Goal: Check status: Check status

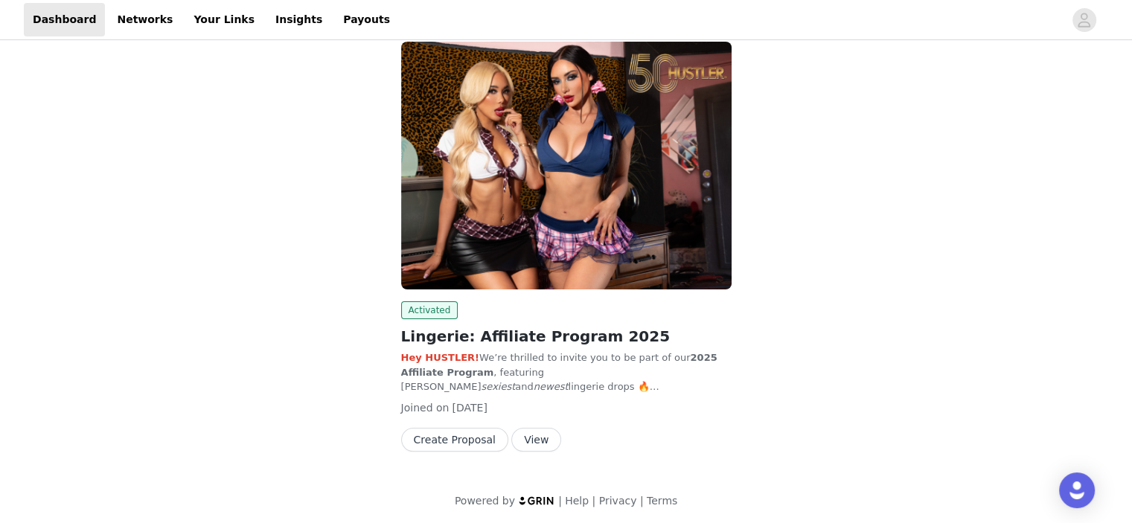
scroll to position [92, 0]
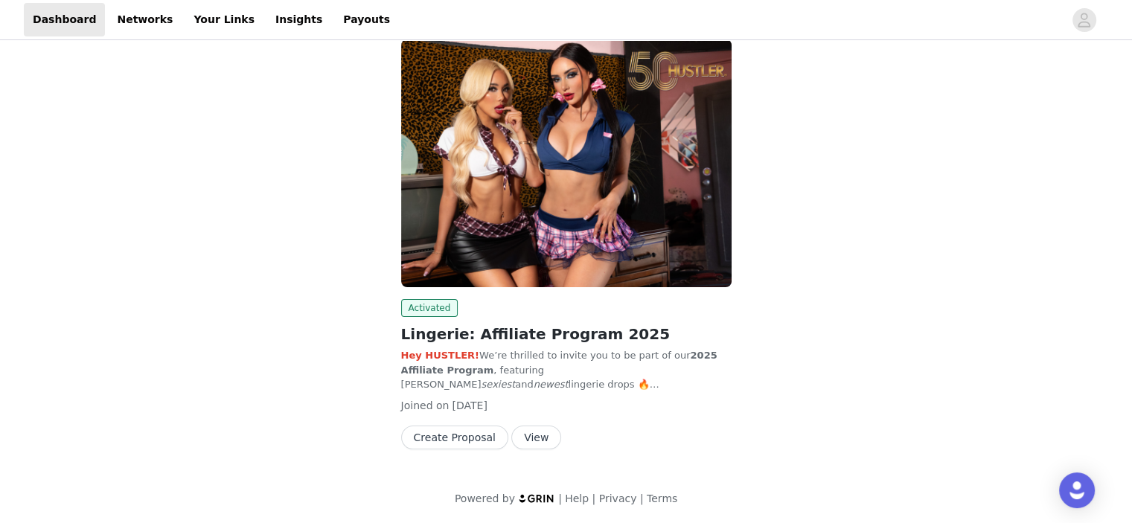
click at [517, 440] on button "View" at bounding box center [536, 438] width 50 height 24
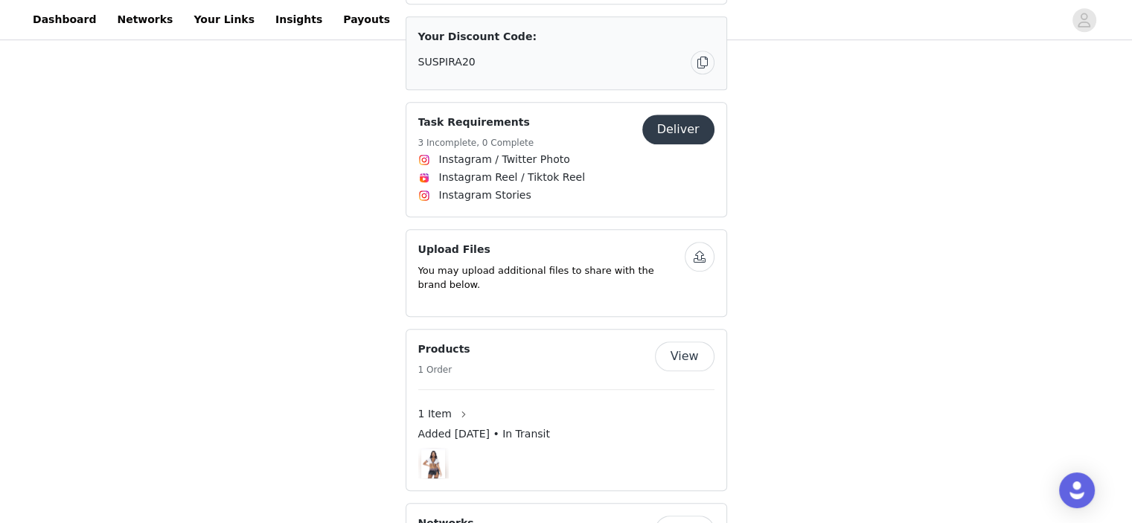
scroll to position [839, 0]
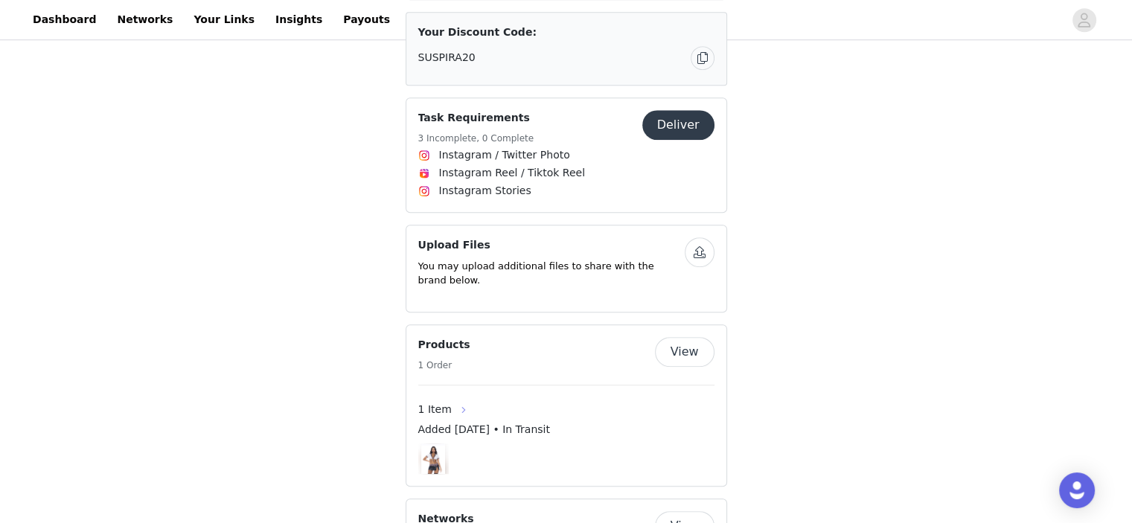
click at [452, 398] on button "button" at bounding box center [464, 410] width 24 height 24
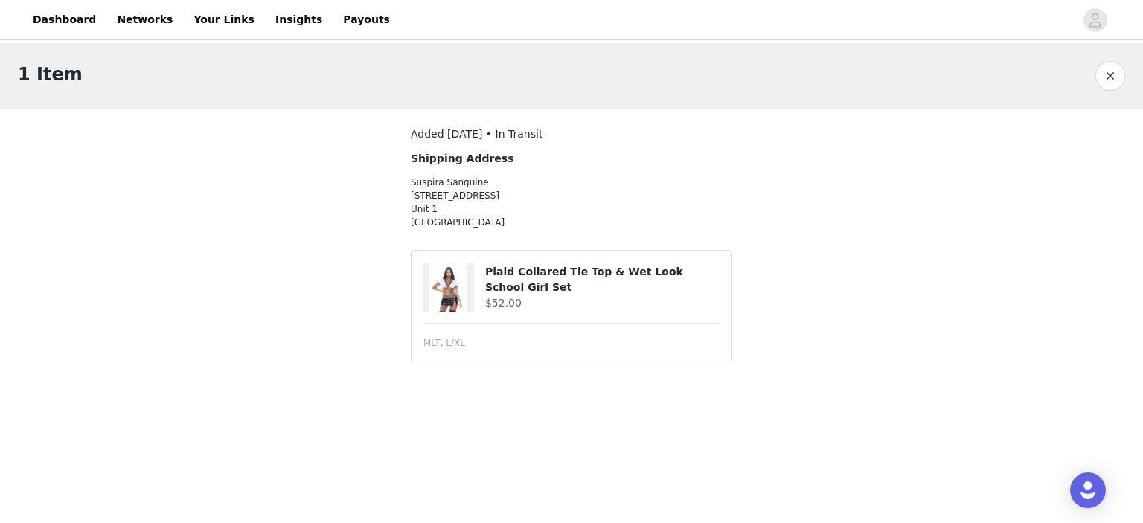
click at [455, 290] on img at bounding box center [448, 287] width 38 height 49
